Goal: Task Accomplishment & Management: Manage account settings

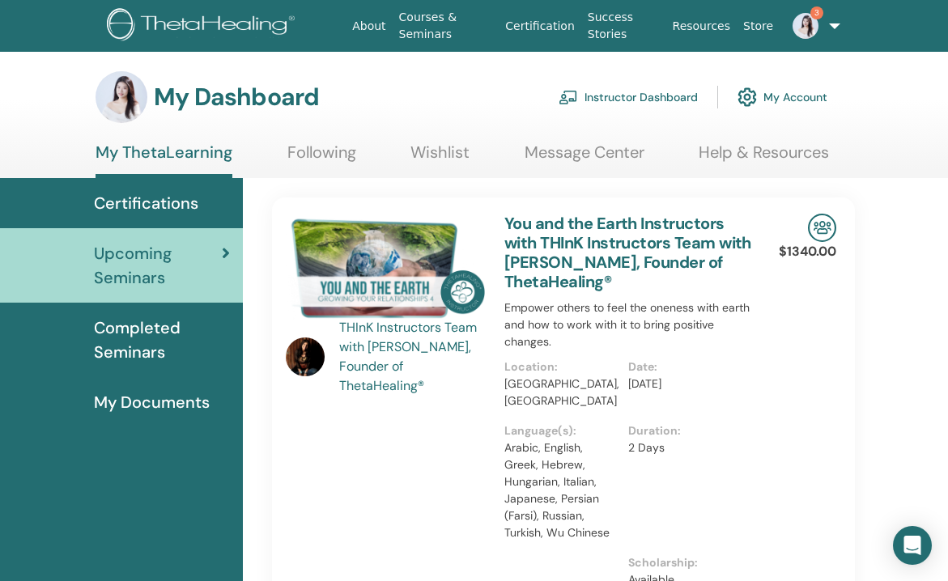
click at [657, 95] on link "Instructor Dashboard" at bounding box center [628, 97] width 139 height 36
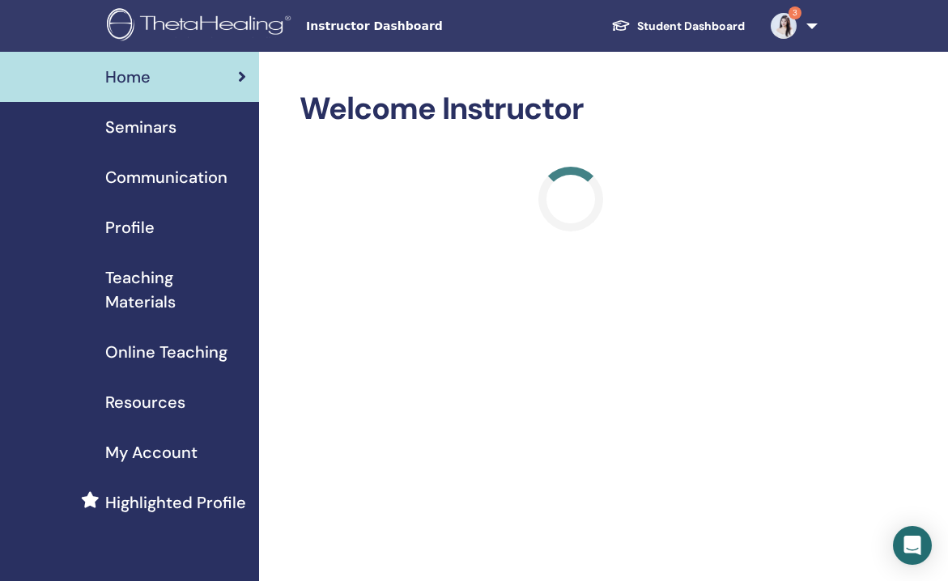
click at [139, 138] on span "Seminars" at bounding box center [140, 127] width 71 height 24
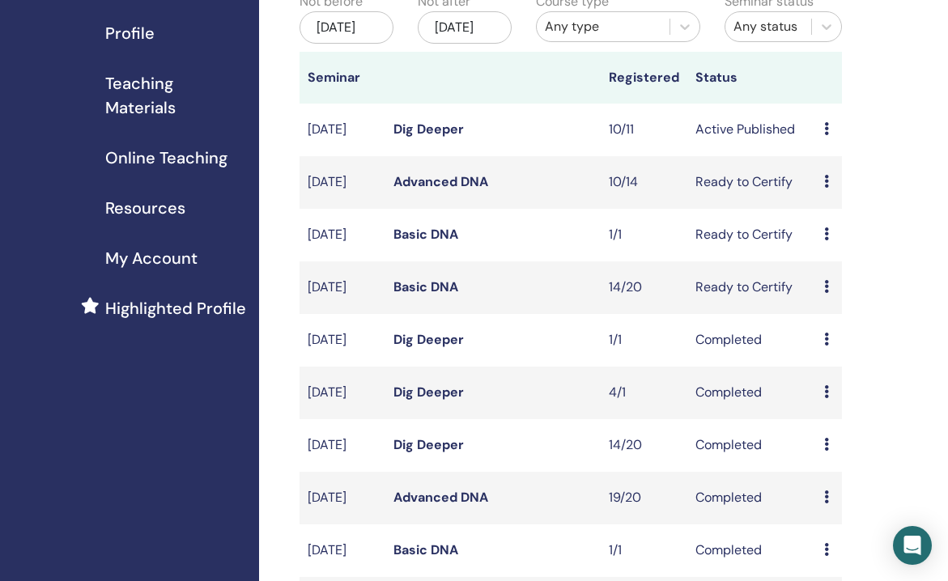
scroll to position [610, 0]
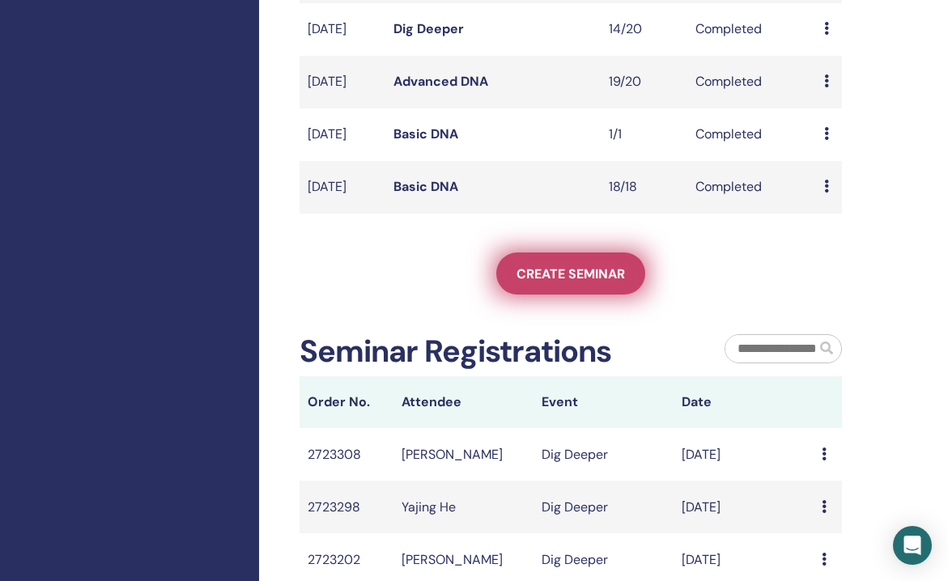
click at [568, 283] on span "Create seminar" at bounding box center [571, 274] width 108 height 17
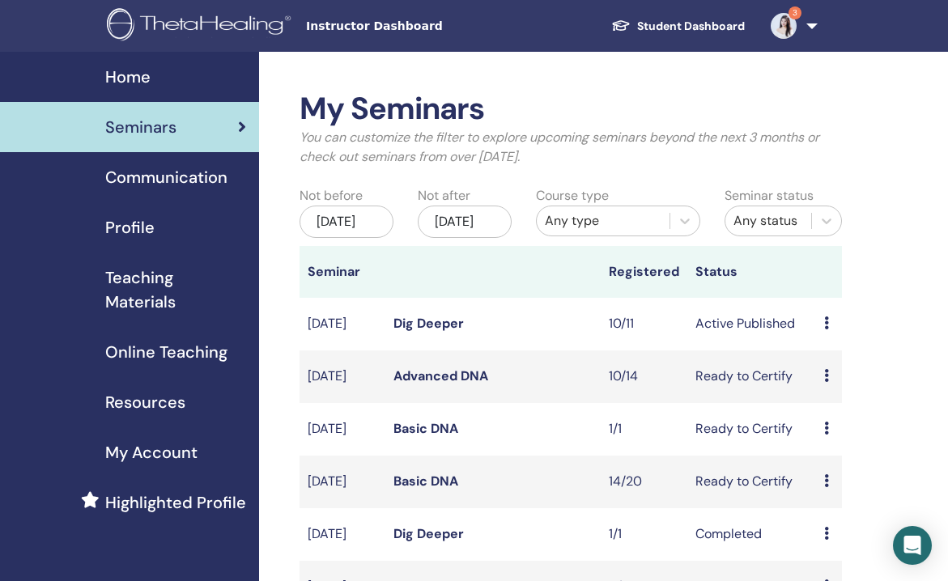
scroll to position [0, 0]
click at [133, 453] on span "My Account" at bounding box center [151, 452] width 92 height 24
